Goal: Find specific page/section: Find specific page/section

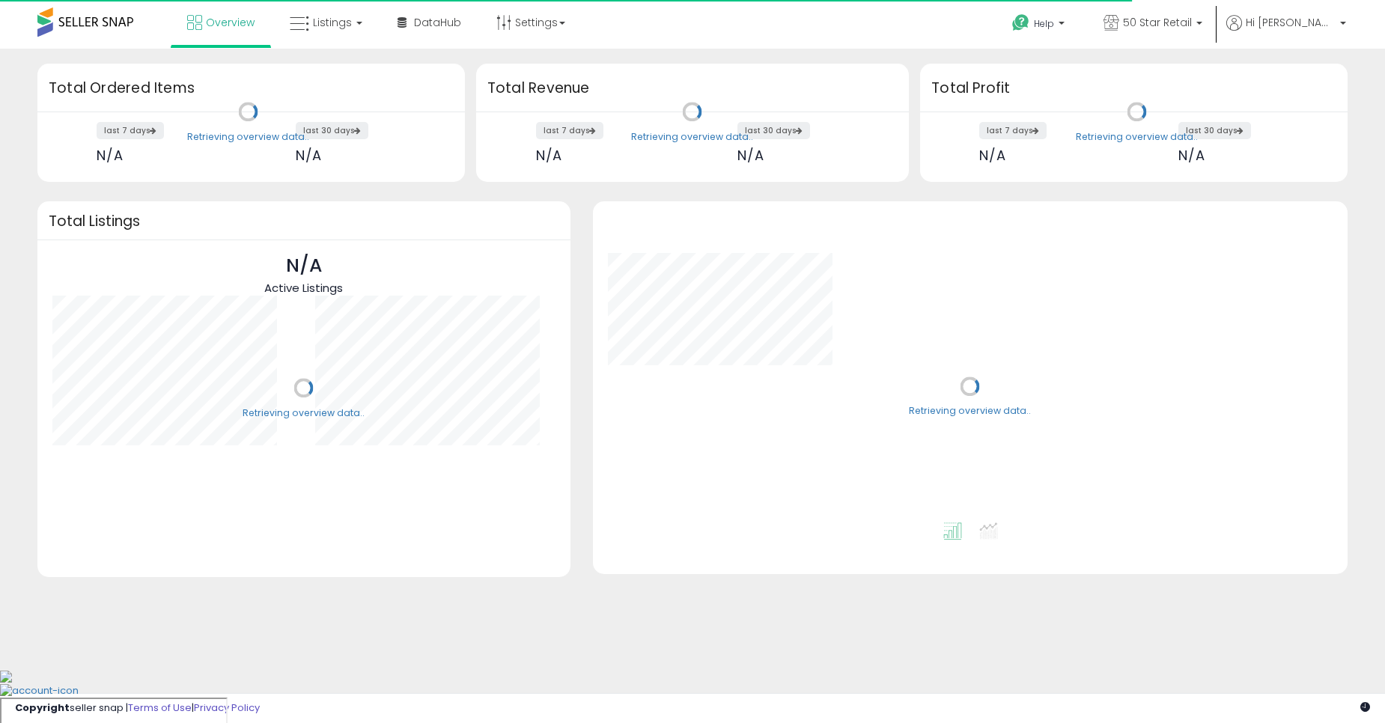
click at [325, 29] on span "Listings" at bounding box center [332, 22] width 39 height 15
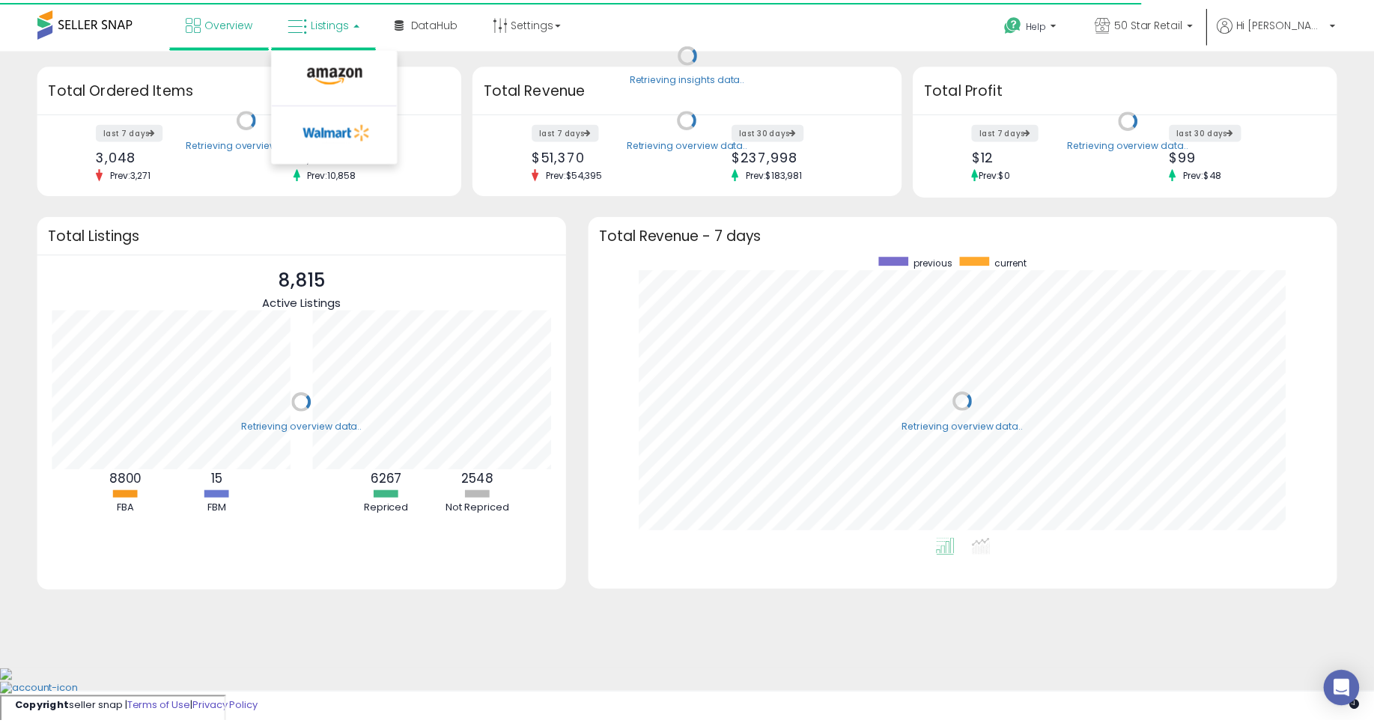
scroll to position [283, 726]
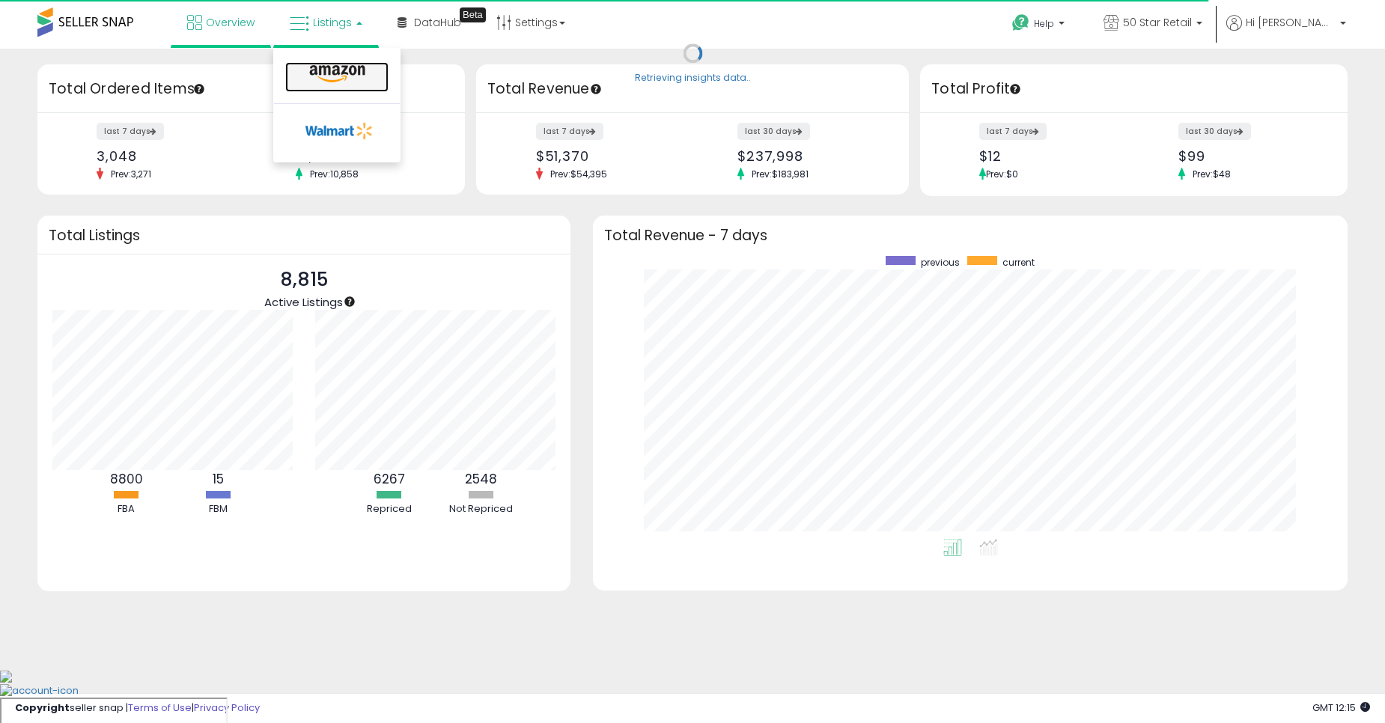
click at [327, 70] on icon at bounding box center [337, 73] width 65 height 19
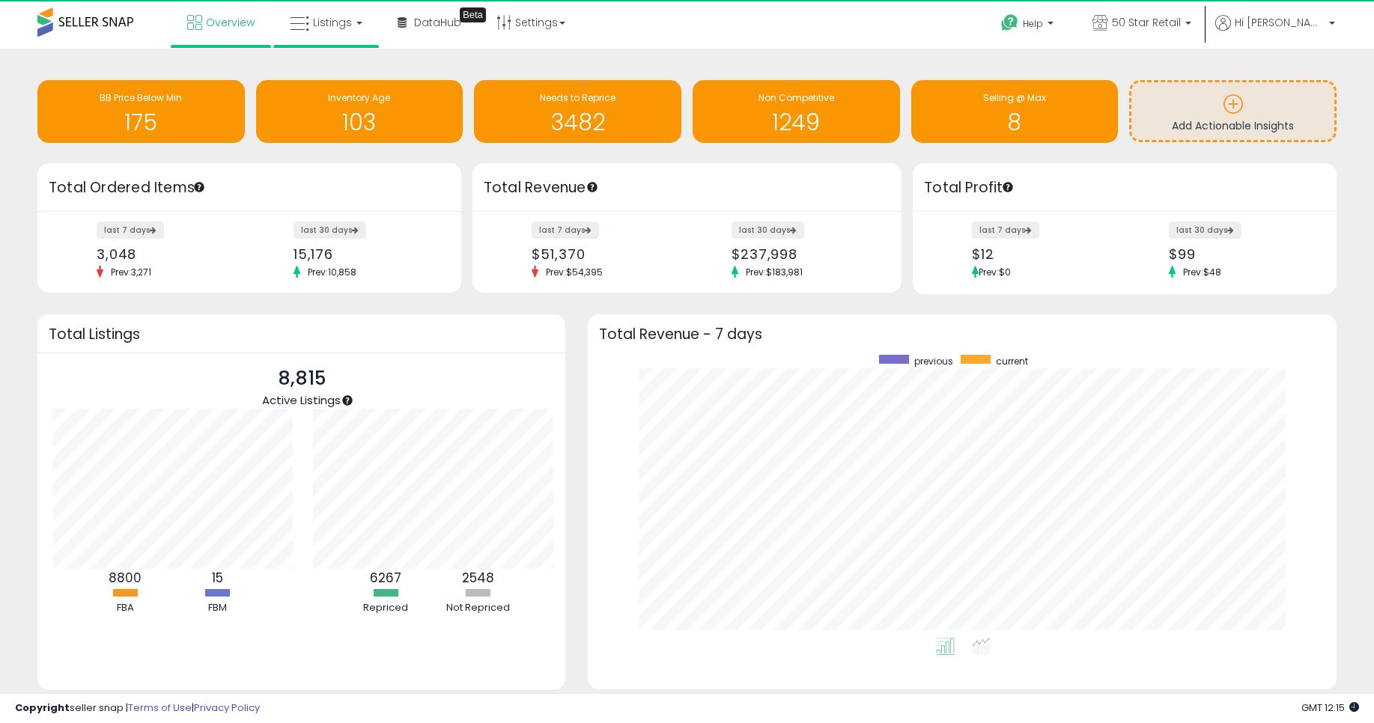
scroll to position [748554, 748118]
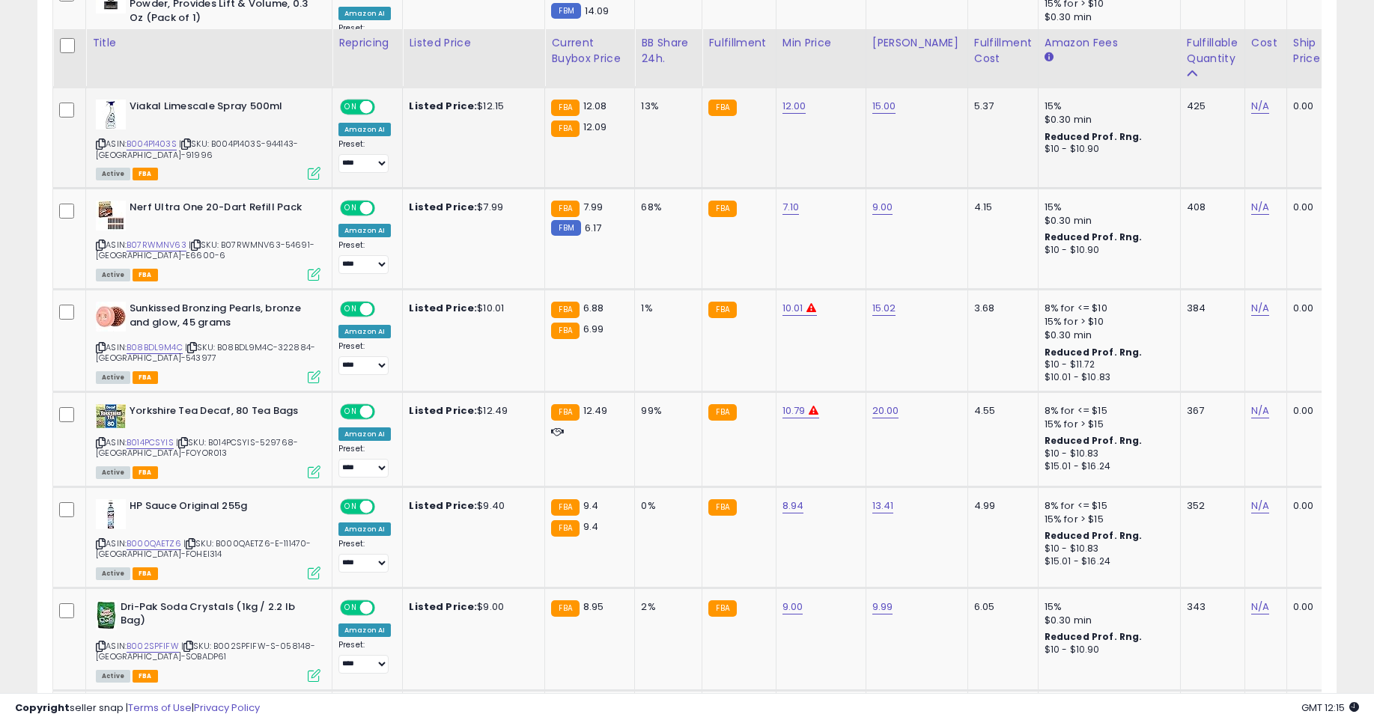
scroll to position [1348, 0]
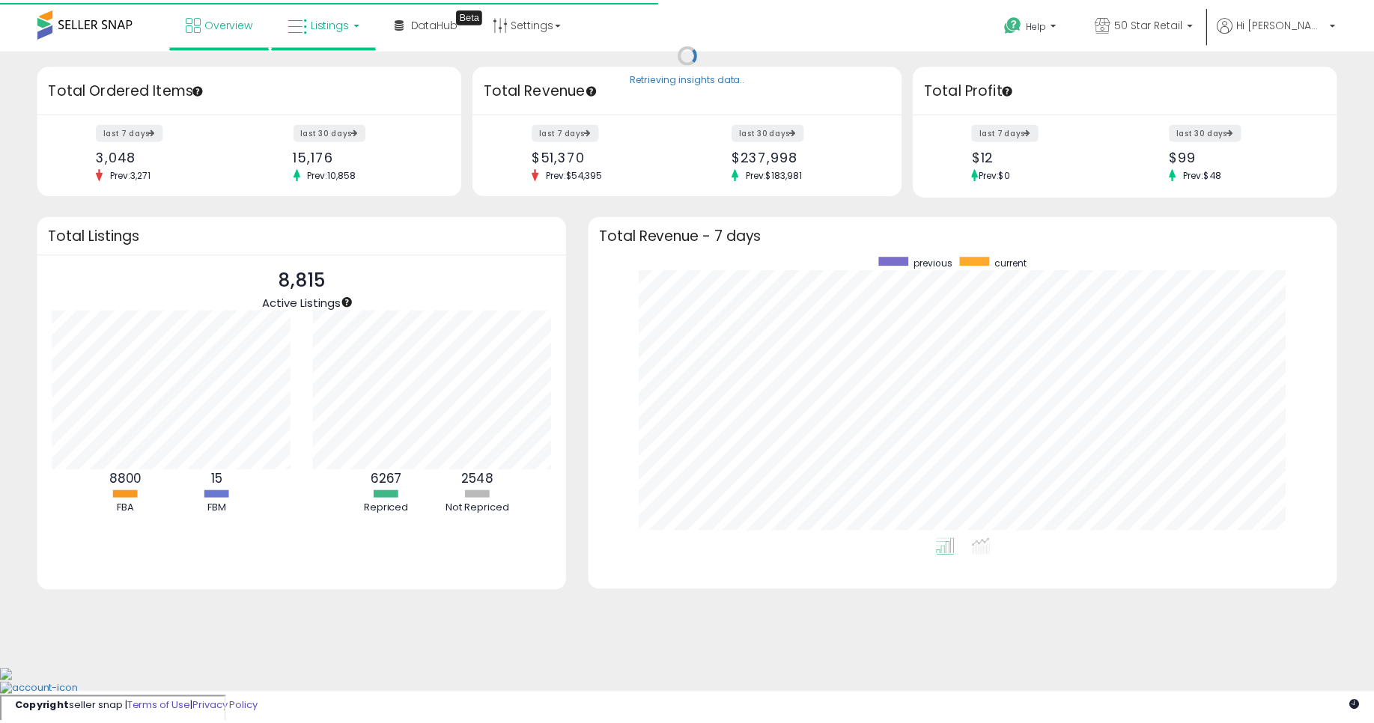
scroll to position [283, 726]
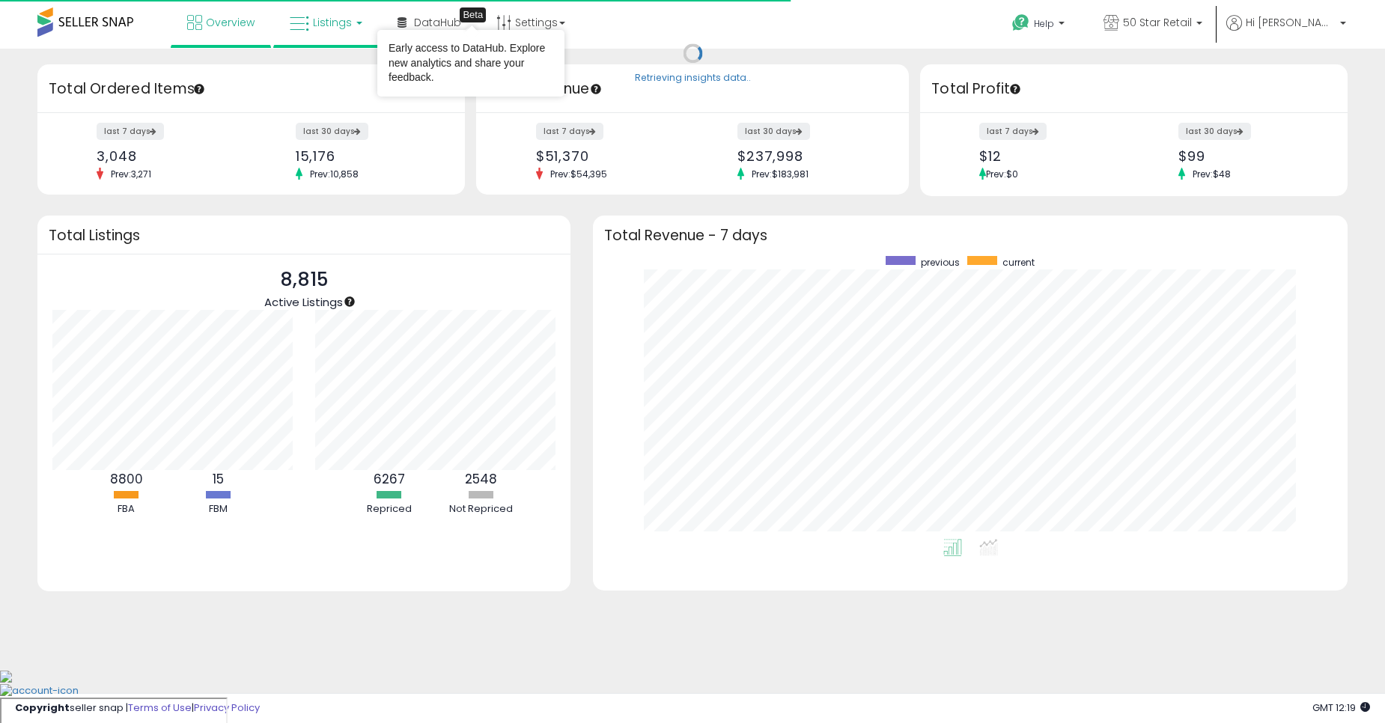
click at [318, 23] on span "Listings" at bounding box center [332, 22] width 39 height 15
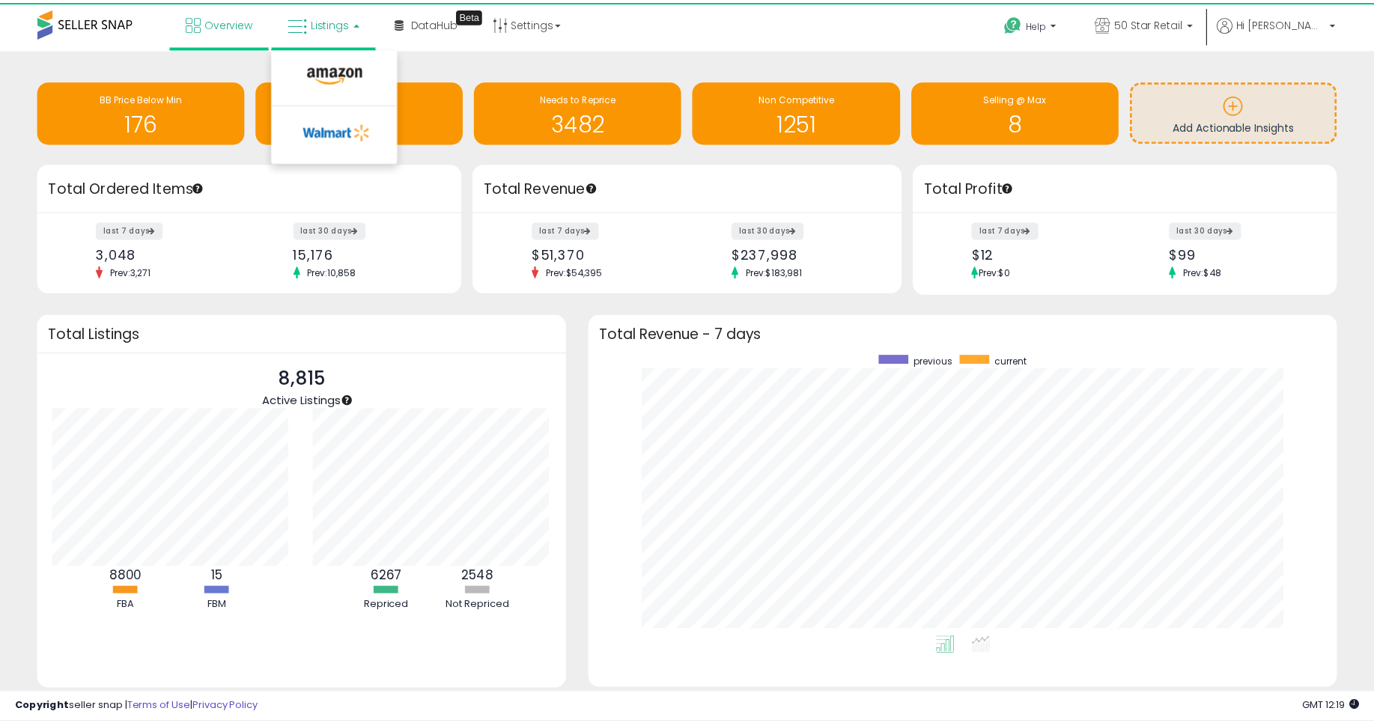
scroll to position [748554, 748118]
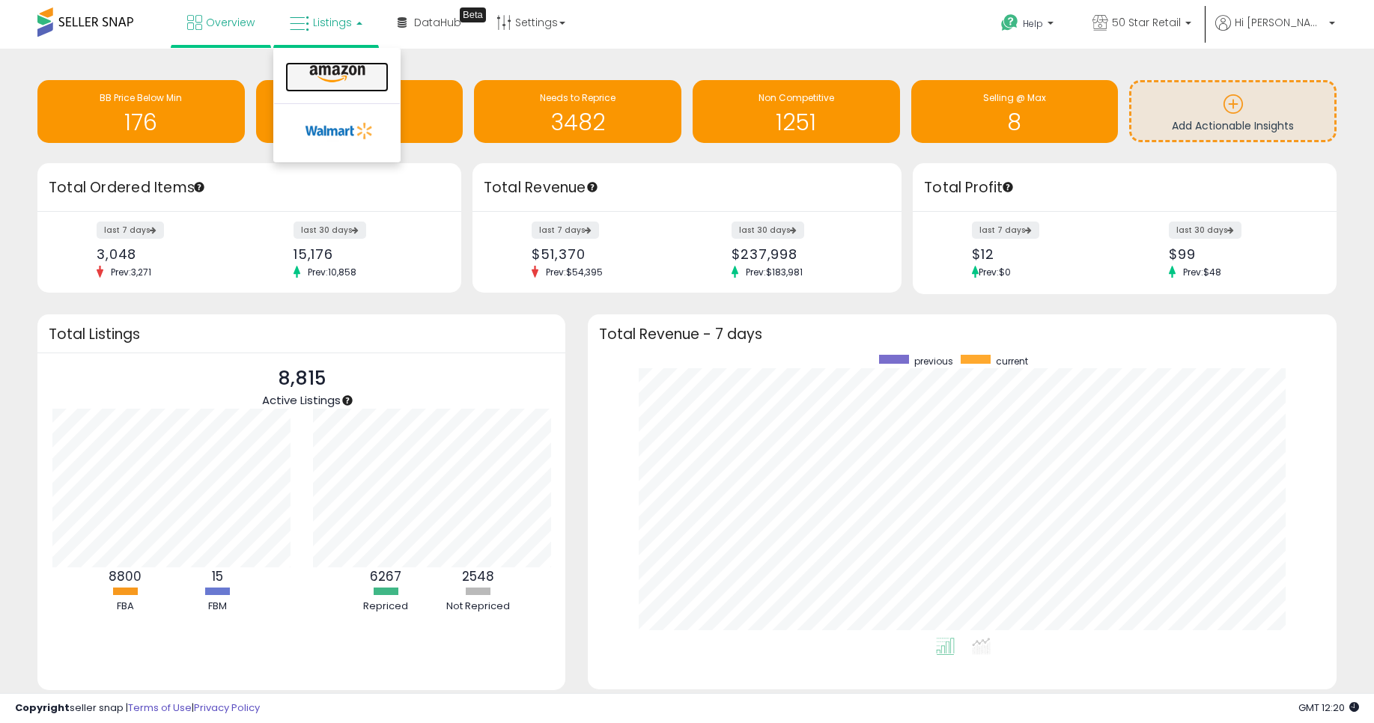
click at [336, 77] on icon at bounding box center [337, 73] width 65 height 19
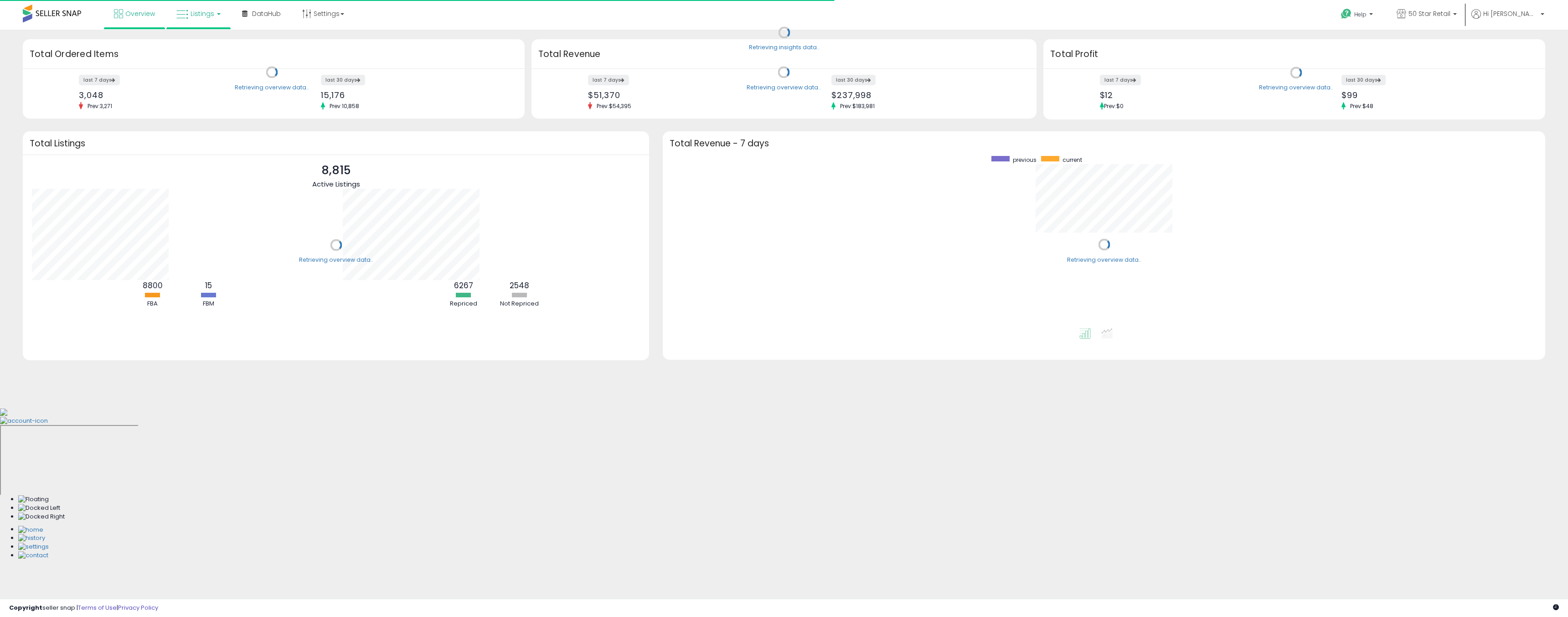
scroll to position [172, 864]
click at [181, 8] on link "Listings" at bounding box center [198, 13] width 58 height 27
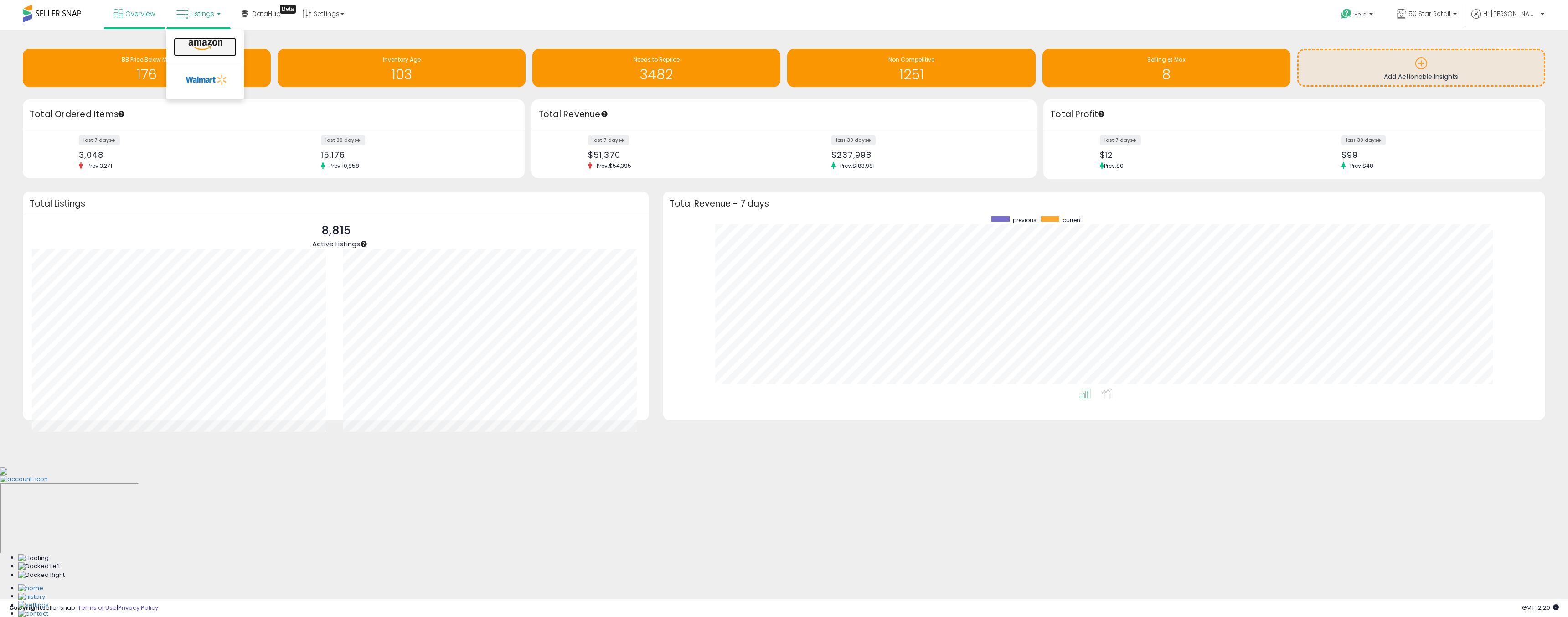
click at [209, 41] on icon at bounding box center [205, 44] width 40 height 12
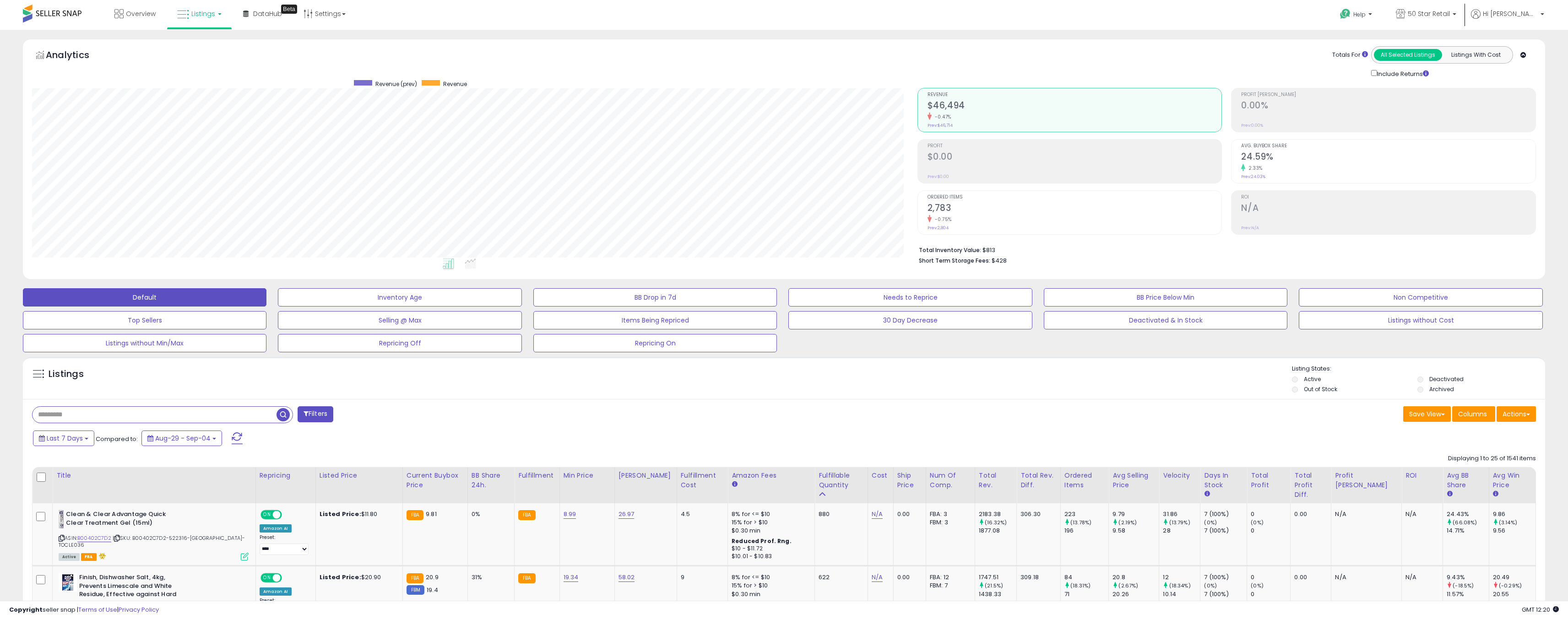
scroll to position [188, 885]
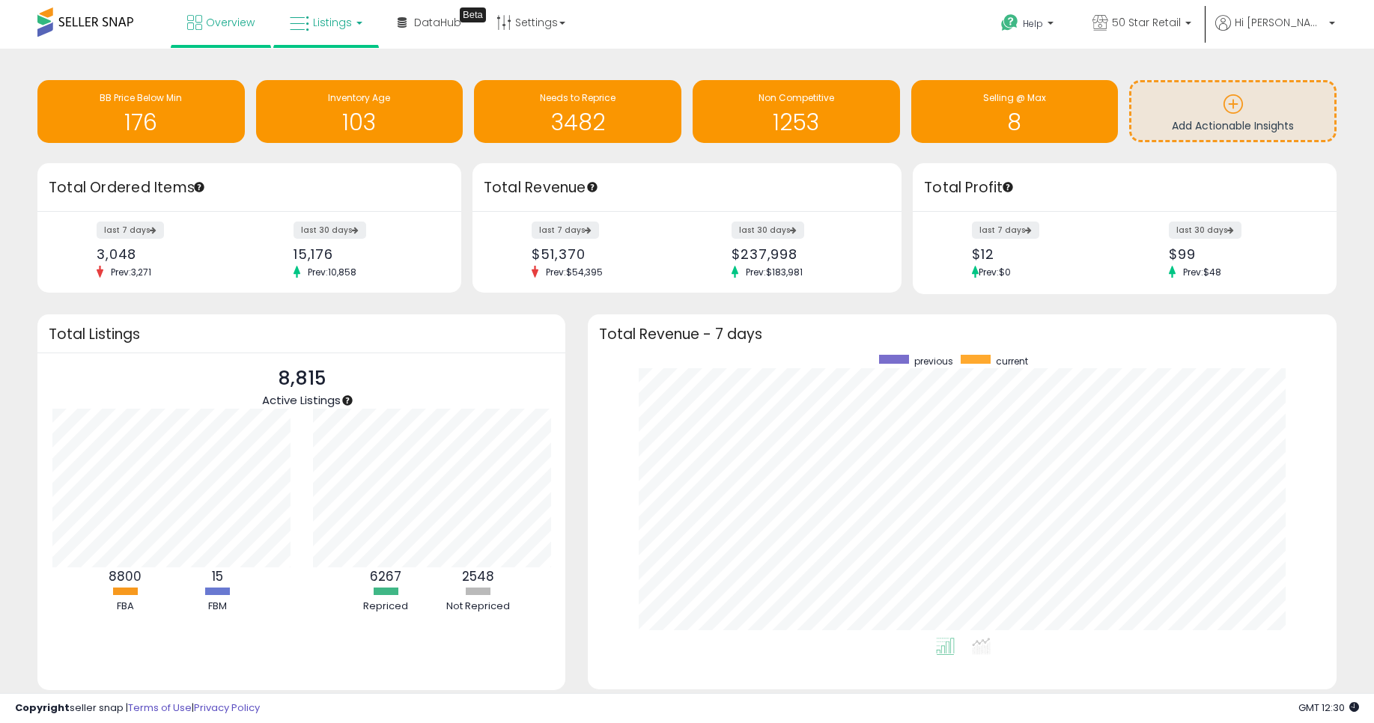
click at [285, 22] on link "Listings" at bounding box center [326, 22] width 95 height 45
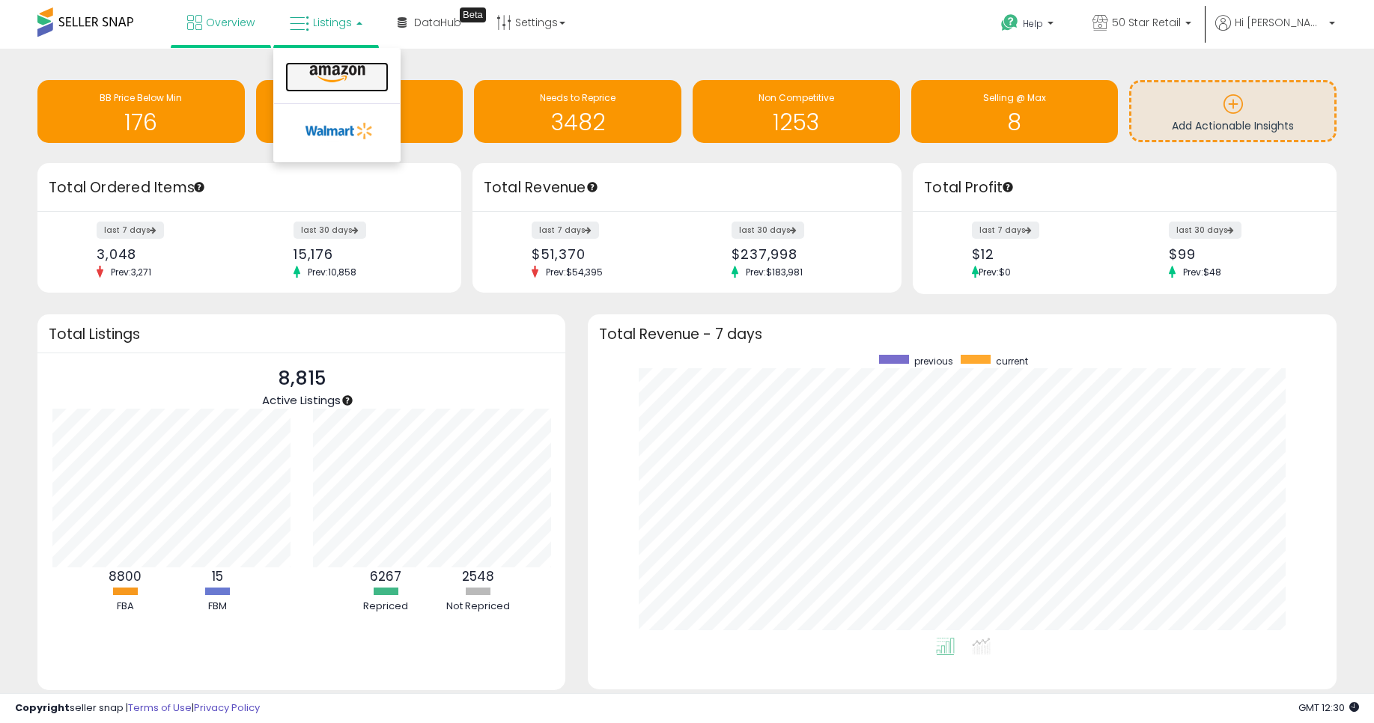
click at [319, 70] on icon at bounding box center [337, 73] width 65 height 19
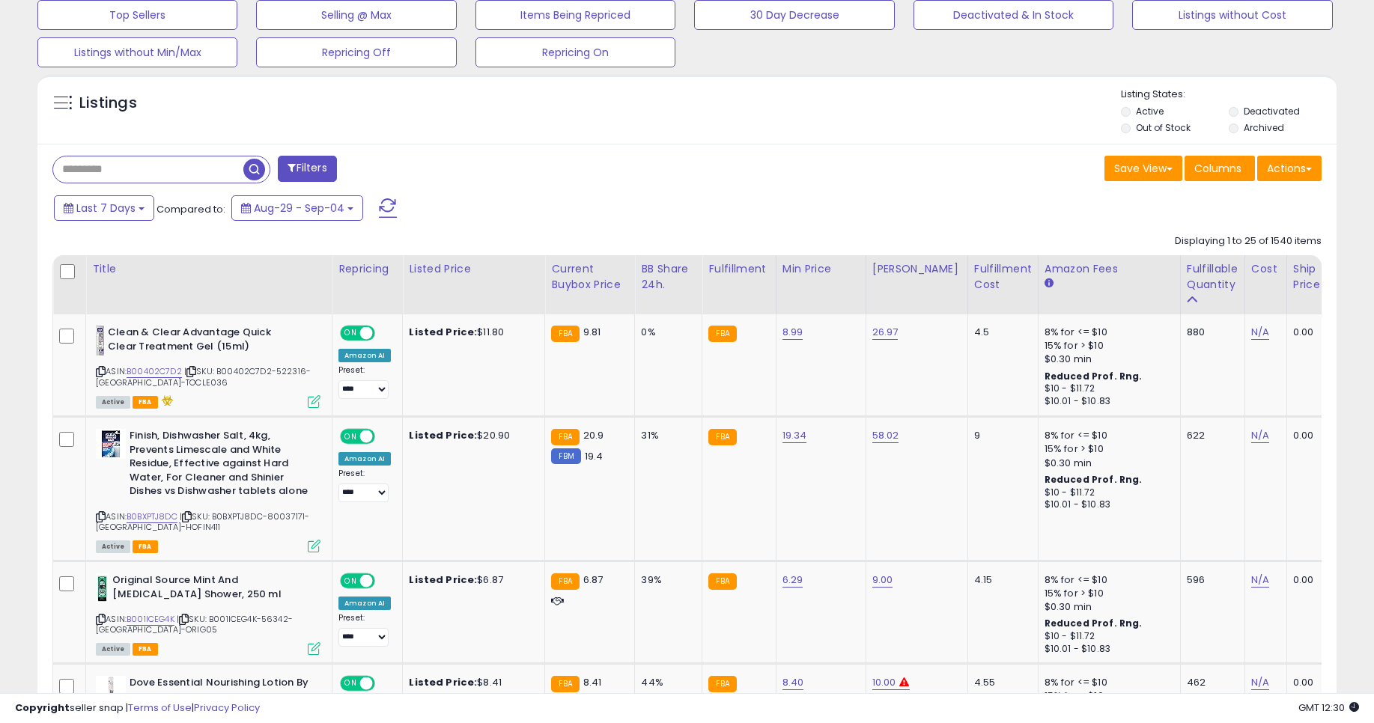
scroll to position [539, 0]
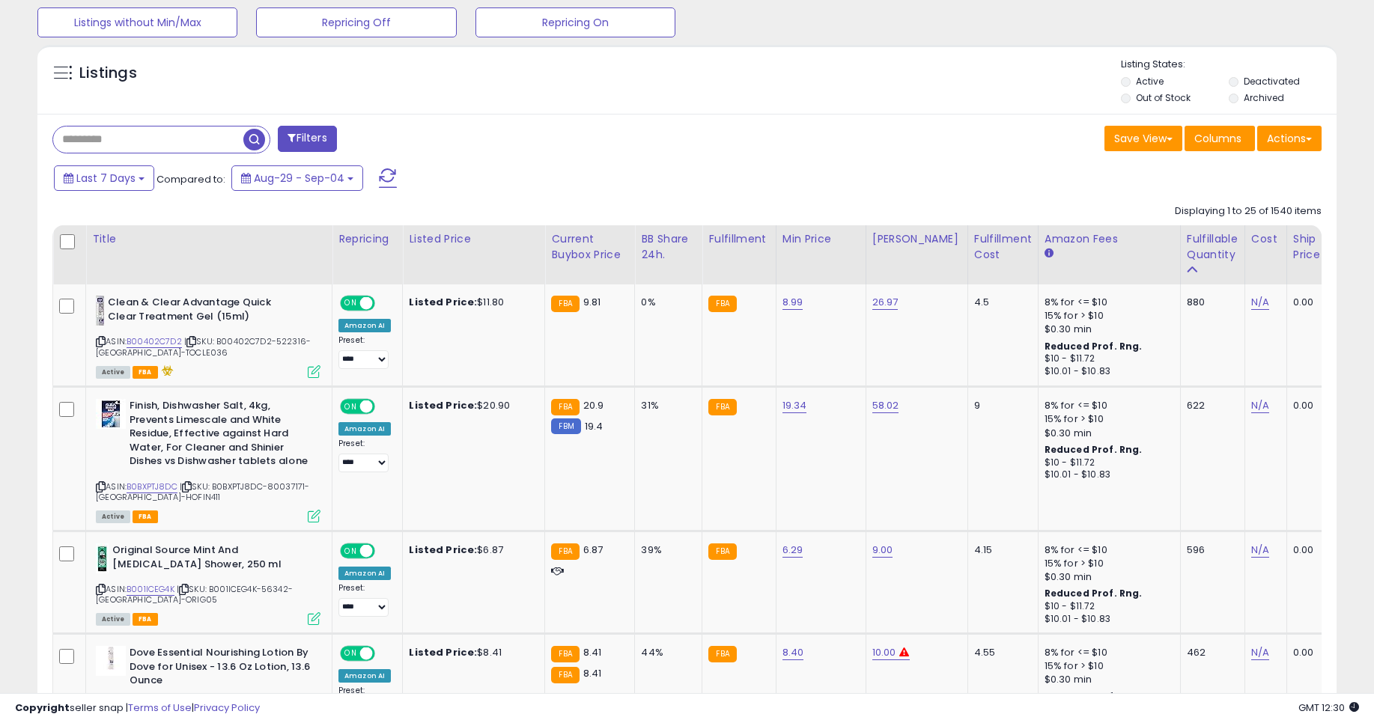
drag, startPoint x: 425, startPoint y: 205, endPoint x: 533, endPoint y: 73, distance: 170.9
